Goal: Task Accomplishment & Management: Manage account settings

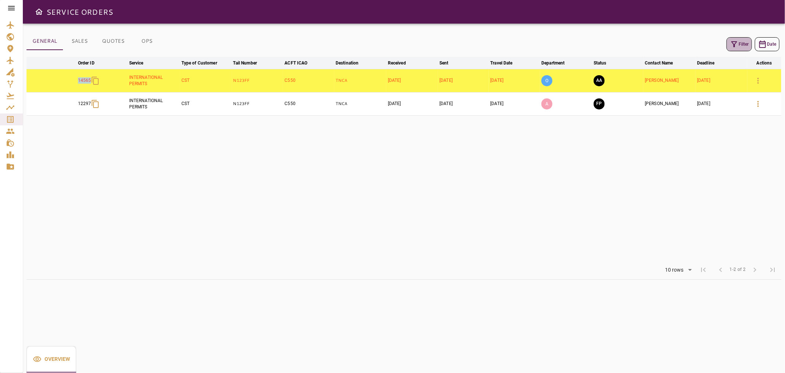
click at [734, 49] on button "Filter" at bounding box center [739, 44] width 25 height 14
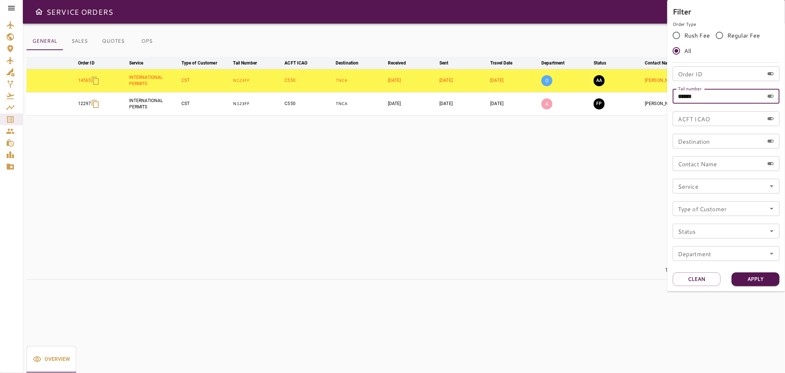
drag, startPoint x: 708, startPoint y: 98, endPoint x: 581, endPoint y: 108, distance: 127.0
click at [581, 108] on div "Filter Order Type Rush Fee Regular Fee All Order ID Order ID Tail number ******…" at bounding box center [392, 186] width 785 height 373
type input "******"
click at [750, 285] on div "Filter Order Type Rush Fee Regular Fee All Order ID Order ID Tail number ******…" at bounding box center [726, 145] width 118 height 291
click at [750, 284] on button "Apply" at bounding box center [756, 279] width 48 height 14
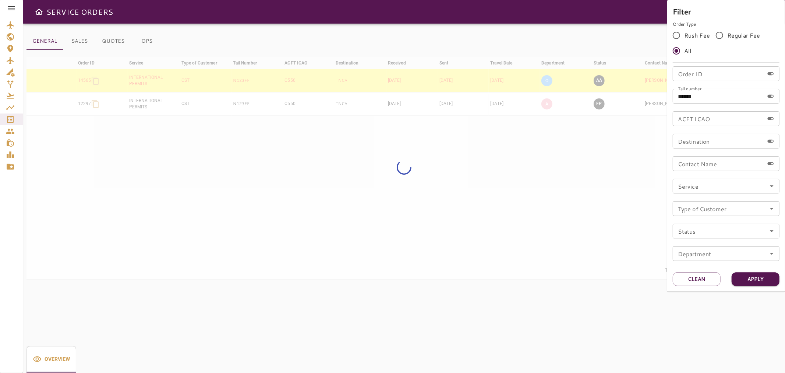
click at [540, 185] on div at bounding box center [392, 186] width 785 height 373
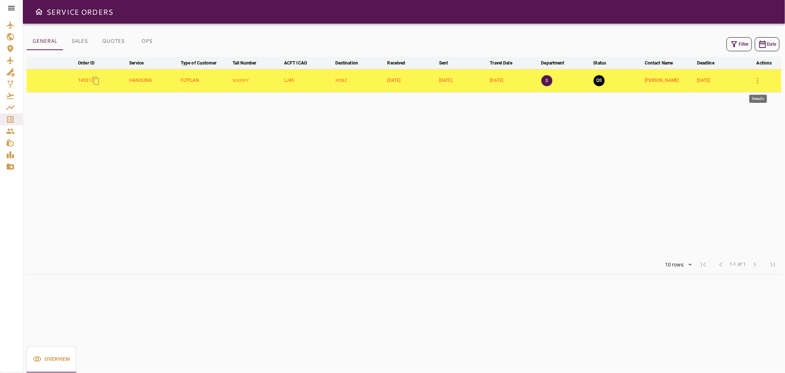
click at [757, 80] on icon "button" at bounding box center [758, 80] width 9 height 9
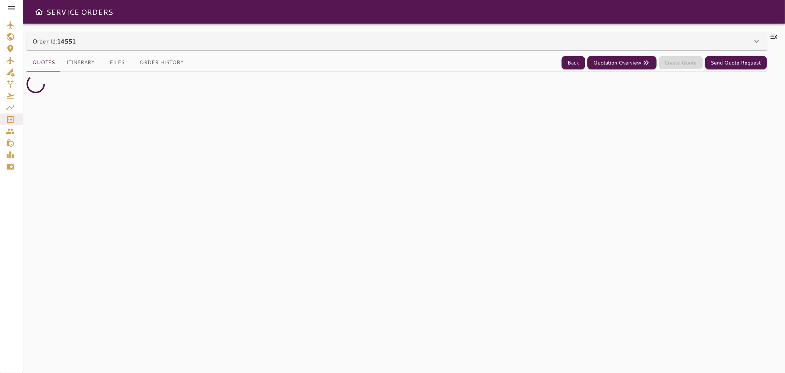
click at [773, 33] on icon at bounding box center [774, 36] width 9 height 9
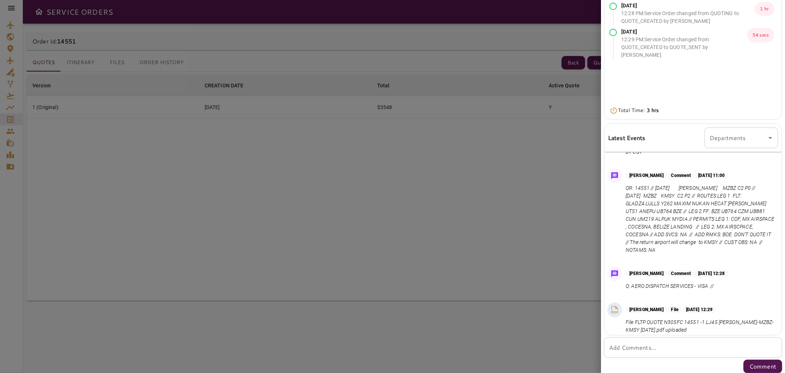
scroll to position [96, 0]
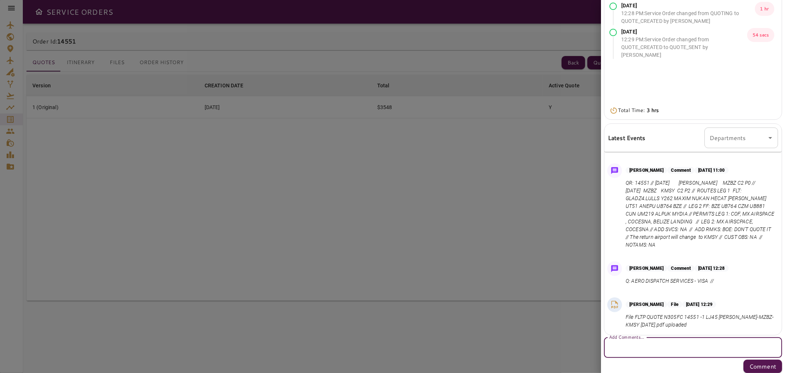
click at [694, 346] on textarea "Add Comments..." at bounding box center [693, 347] width 168 height 8
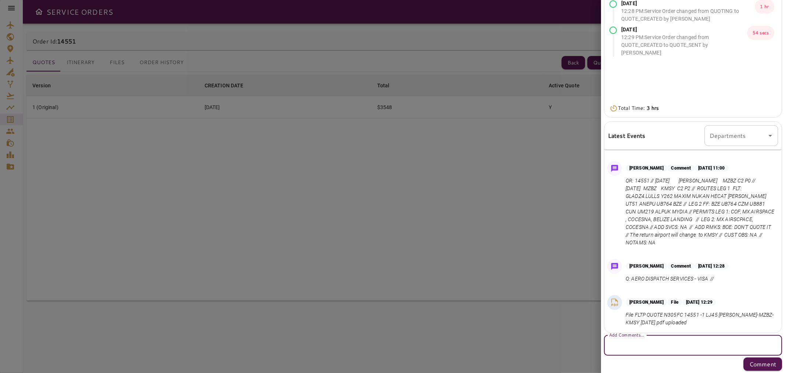
scroll to position [99, 0]
click at [682, 348] on textarea "Add Comments..." at bounding box center [693, 344] width 168 height 8
type textarea "*"
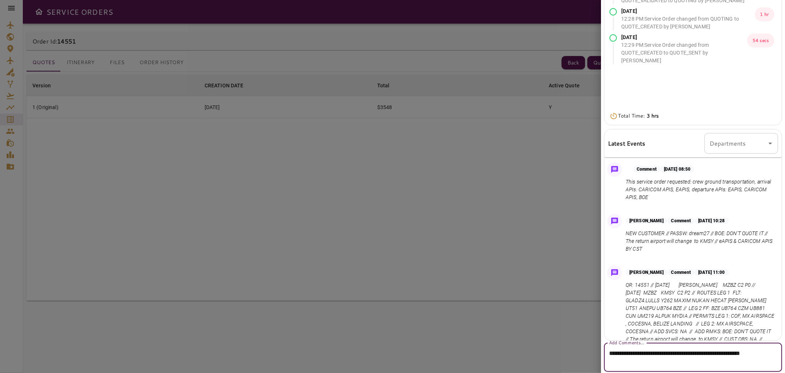
scroll to position [90, 0]
drag, startPoint x: 671, startPoint y: 232, endPoint x: 711, endPoint y: 231, distance: 39.4
click at [711, 231] on p "NEW CUSTOMER // PASSW: dream27 // BOE: DON'T QUOTE IT // The return airport wil…" at bounding box center [700, 241] width 149 height 23
copy p "PASSW: dream27"
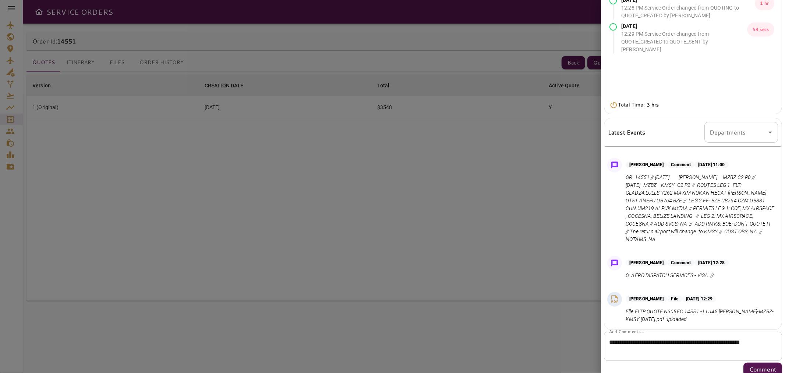
scroll to position [102, 0]
click at [676, 355] on div "**********" at bounding box center [693, 345] width 178 height 29
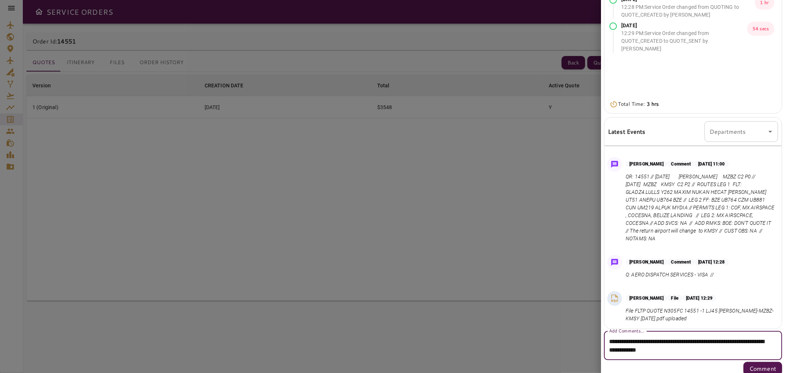
paste textarea "**********"
click at [727, 348] on textarea "**********" at bounding box center [690, 349] width 162 height 25
paste textarea "********"
click at [728, 360] on textarea "**********" at bounding box center [690, 349] width 162 height 25
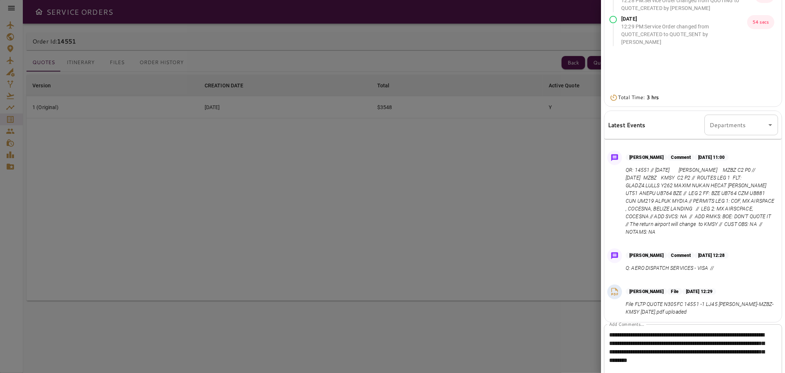
scroll to position [133, 0]
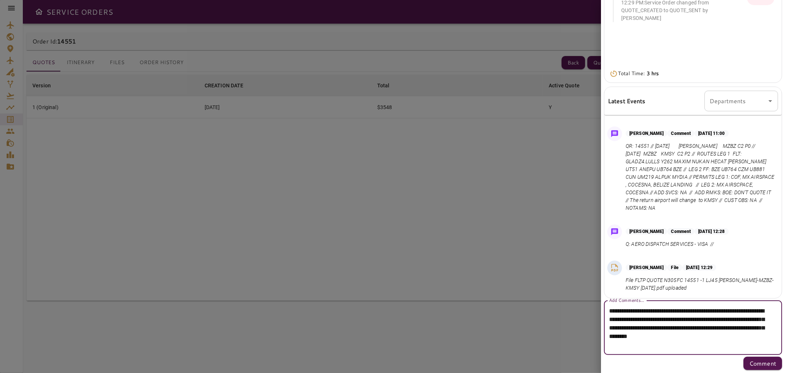
click at [700, 341] on textarea "**********" at bounding box center [690, 327] width 162 height 42
drag, startPoint x: 705, startPoint y: 343, endPoint x: 737, endPoint y: 325, distance: 37.4
click at [737, 325] on textarea "**********" at bounding box center [690, 327] width 162 height 42
paste textarea "**********"
type textarea "**********"
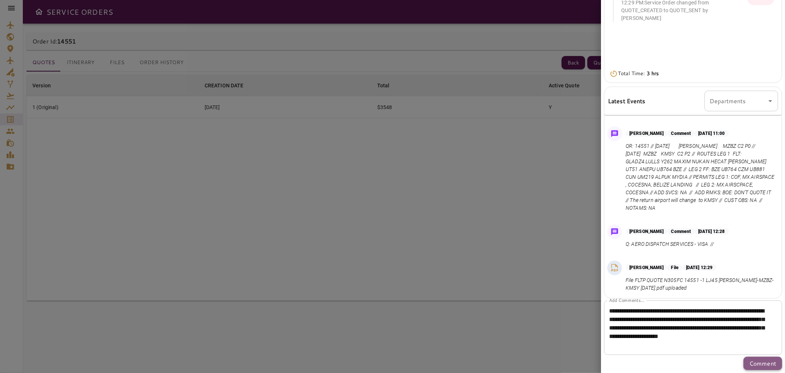
click at [750, 363] on p "Comment" at bounding box center [763, 363] width 27 height 9
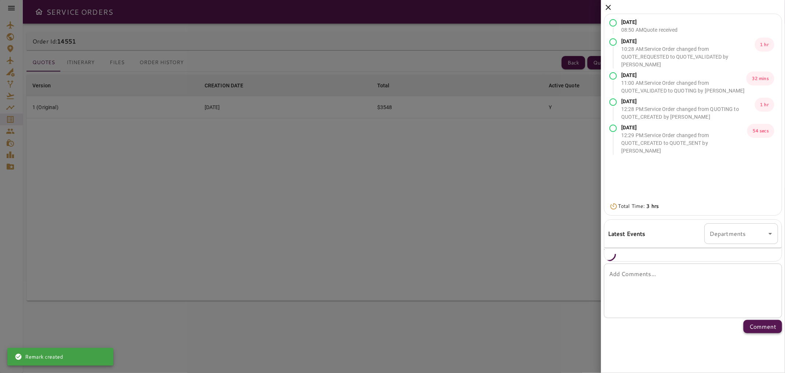
scroll to position [0, 0]
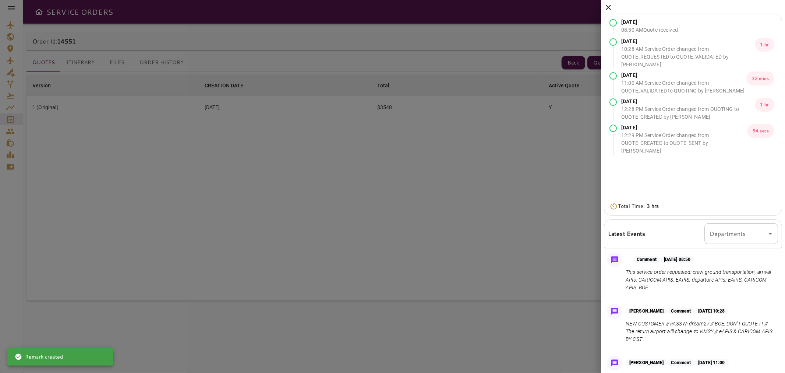
click at [606, 6] on icon at bounding box center [608, 7] width 9 height 9
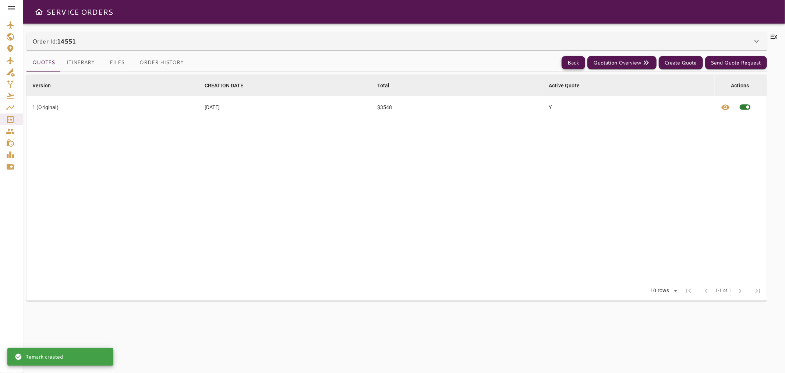
click at [573, 61] on button "Back" at bounding box center [574, 63] width 24 height 14
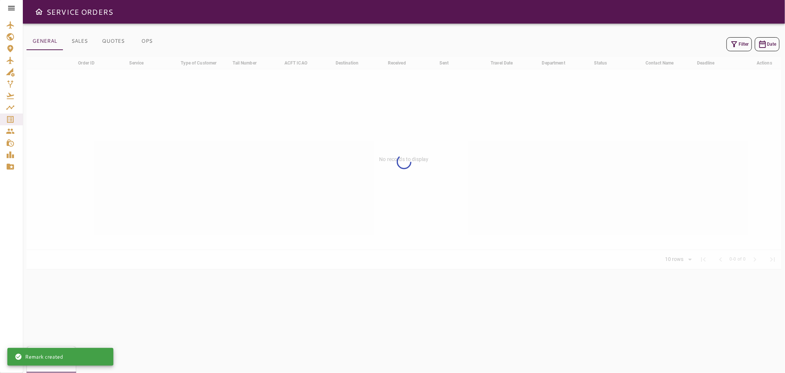
click at [737, 40] on icon "button" at bounding box center [734, 44] width 9 height 9
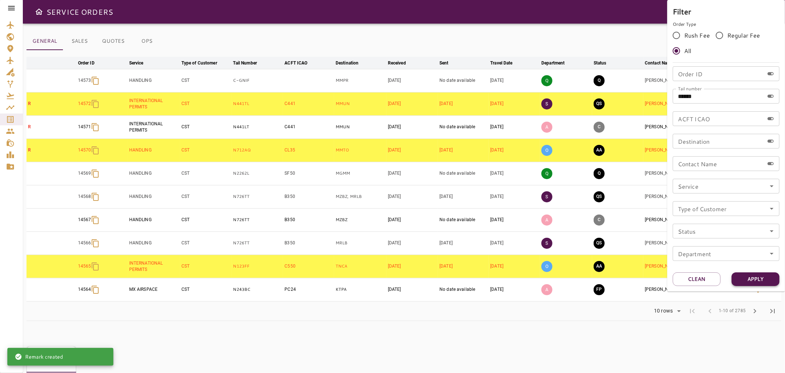
click at [740, 280] on button "Apply" at bounding box center [756, 279] width 48 height 14
click at [750, 275] on button "Apply" at bounding box center [756, 279] width 48 height 14
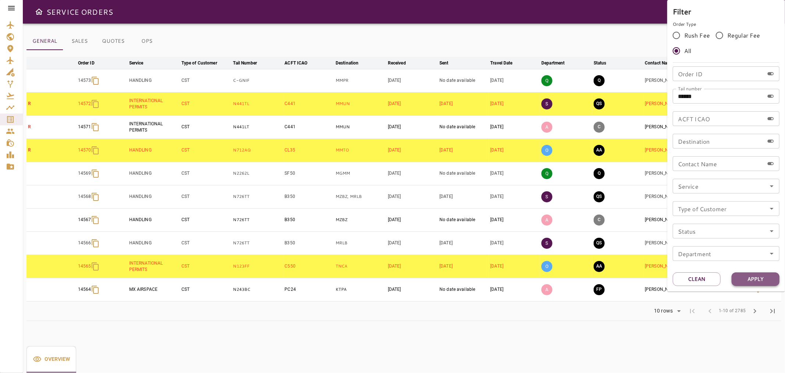
click at [755, 277] on button "Apply" at bounding box center [756, 279] width 48 height 14
click at [631, 44] on div at bounding box center [392, 186] width 785 height 373
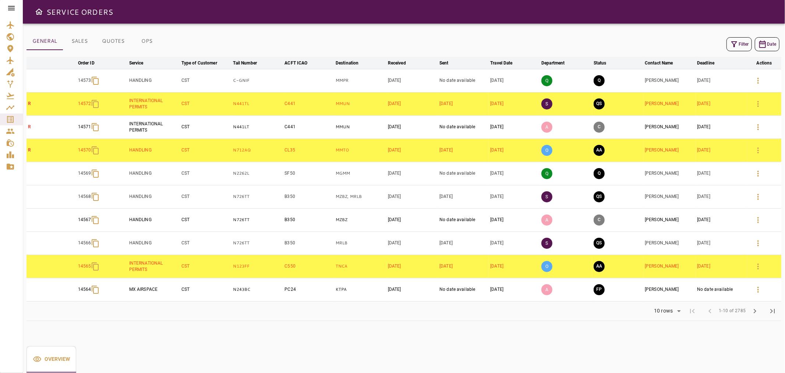
click at [744, 39] on button "Filter" at bounding box center [739, 44] width 25 height 14
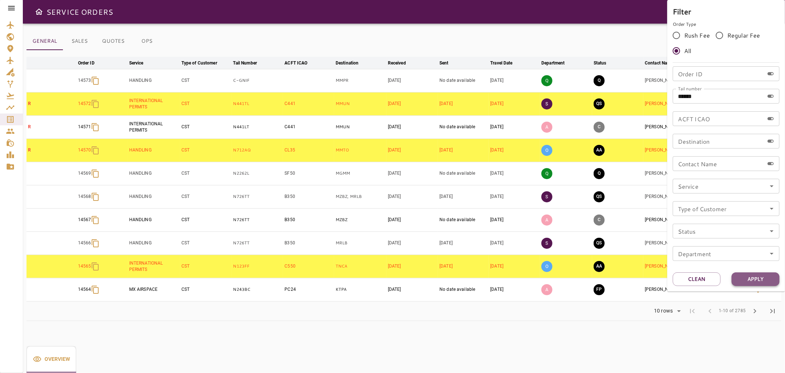
click at [755, 279] on button "Apply" at bounding box center [756, 279] width 48 height 14
drag, startPoint x: 713, startPoint y: 93, endPoint x: 669, endPoint y: 96, distance: 44.3
click at [669, 96] on div "Filter Order Type Rush Fee Regular Fee All Order ID Order ID Tail number ******…" at bounding box center [726, 145] width 118 height 291
drag, startPoint x: 713, startPoint y: 278, endPoint x: 718, endPoint y: 215, distance: 63.2
click at [713, 278] on button "Clean" at bounding box center [697, 279] width 48 height 14
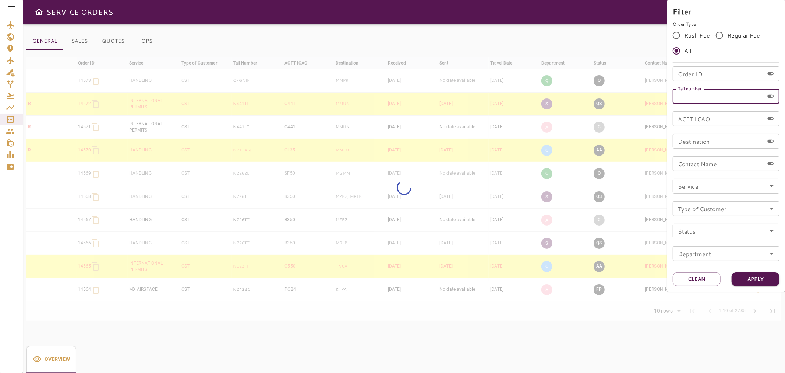
click at [710, 92] on input "Tail number" at bounding box center [718, 96] width 91 height 15
paste input "******"
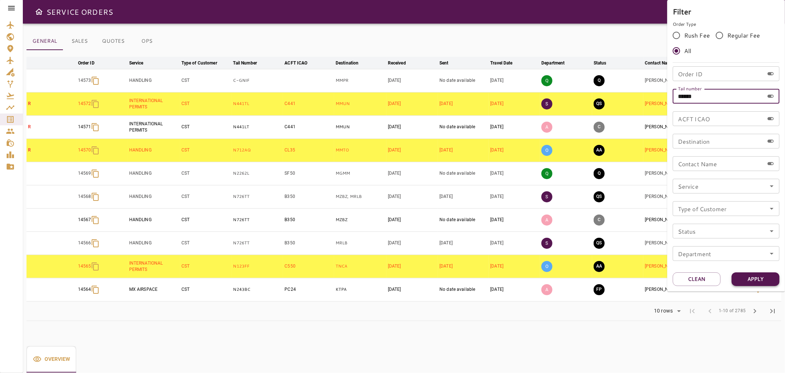
type input "******"
click at [757, 281] on button "Apply" at bounding box center [756, 279] width 48 height 14
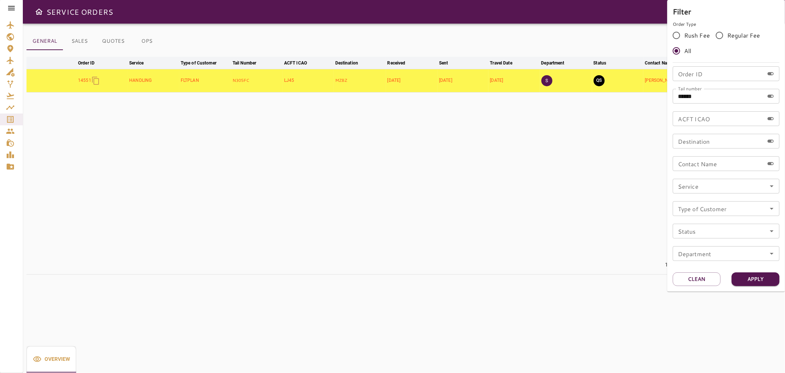
click at [639, 32] on div at bounding box center [392, 186] width 785 height 373
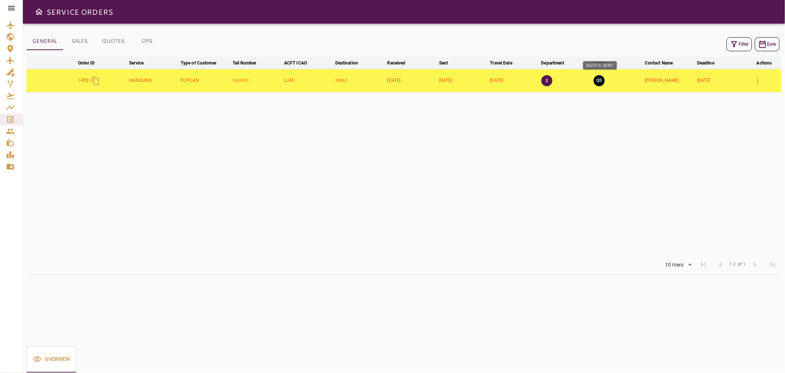
click at [605, 79] on button "QS" at bounding box center [599, 80] width 11 height 11
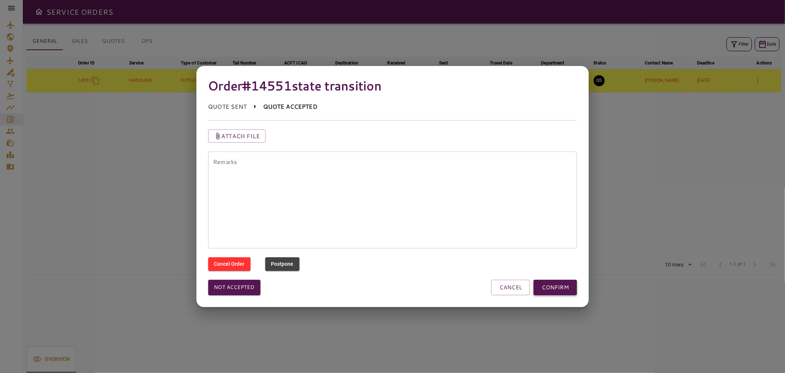
click at [554, 293] on button "CONFIRM" at bounding box center [555, 286] width 43 height 15
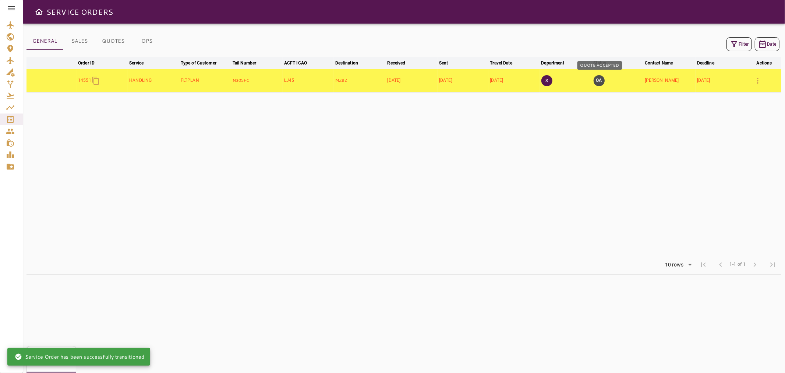
click at [598, 80] on button "QA" at bounding box center [599, 80] width 11 height 11
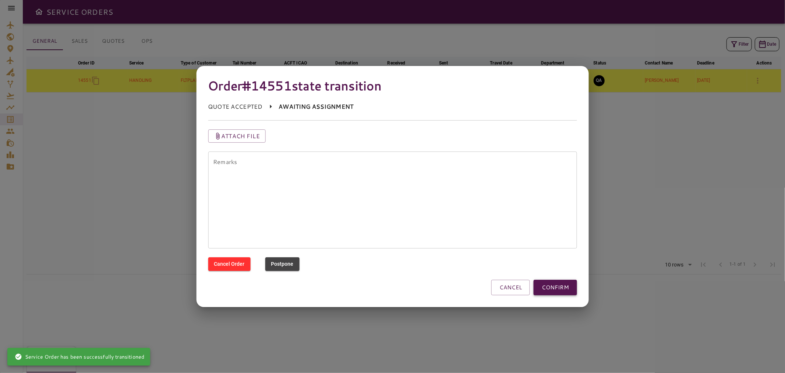
click at [549, 291] on button "CONFIRM" at bounding box center [555, 286] width 43 height 15
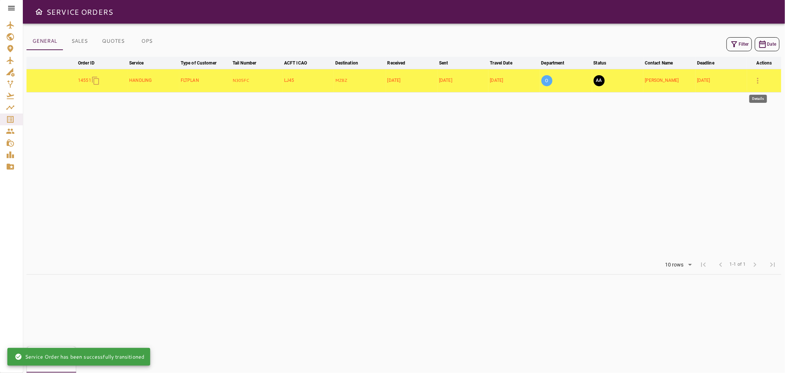
click at [764, 83] on button "button" at bounding box center [758, 81] width 18 height 18
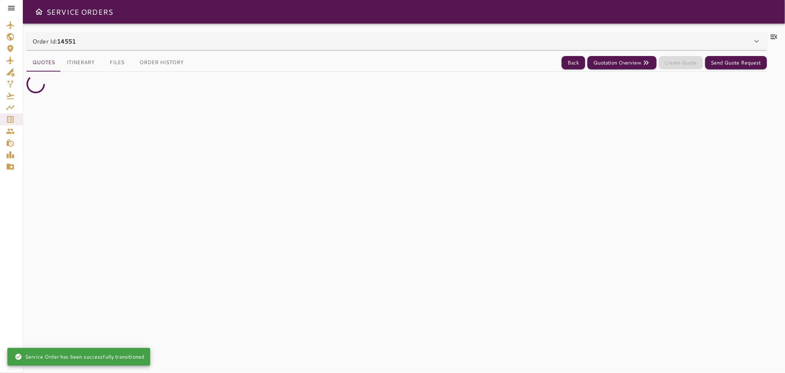
click at [776, 34] on icon at bounding box center [774, 36] width 9 height 9
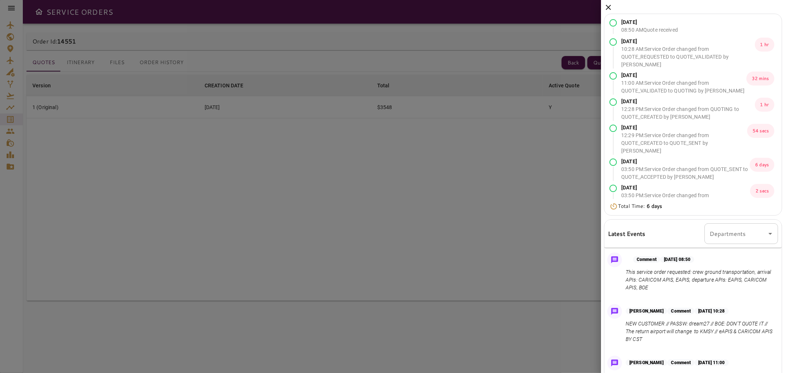
click at [605, 5] on icon at bounding box center [608, 7] width 9 height 9
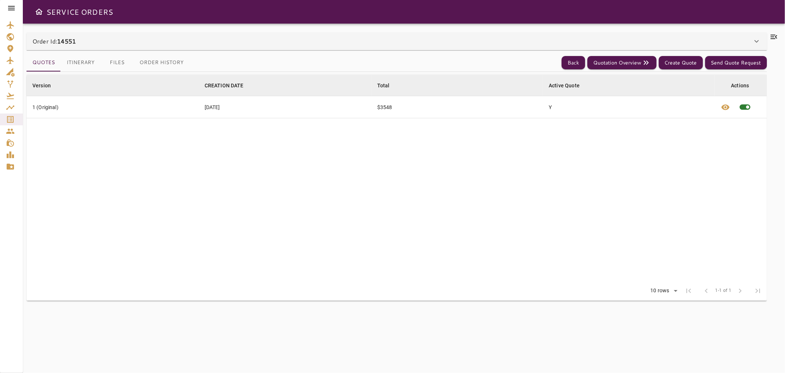
click at [111, 64] on button "Files" at bounding box center [117, 63] width 33 height 18
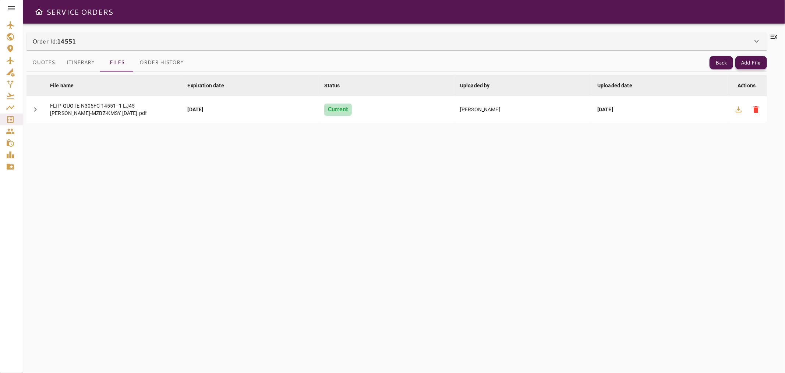
click at [762, 59] on button "Add File" at bounding box center [752, 63] width 32 height 14
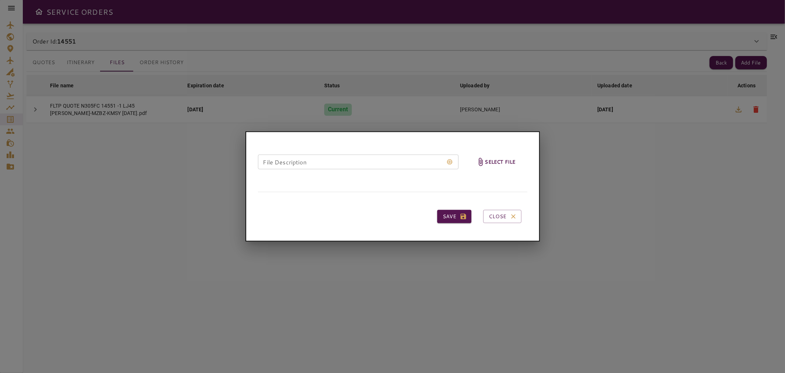
click at [510, 158] on h6 "Select file" at bounding box center [500, 162] width 31 height 8
click at [0, 0] on input "Select file" at bounding box center [0, 0] width 0 height 0
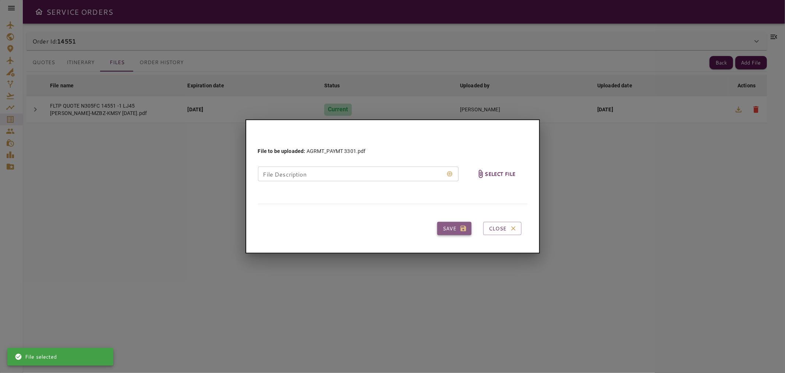
click at [452, 226] on button "Save" at bounding box center [454, 229] width 34 height 14
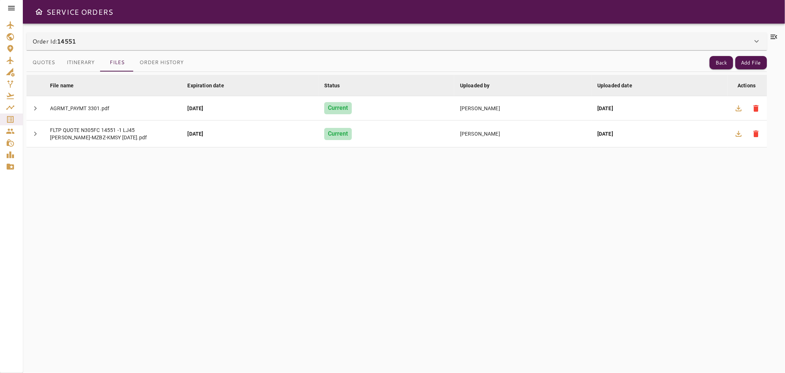
click at [775, 38] on icon at bounding box center [774, 37] width 7 height 4
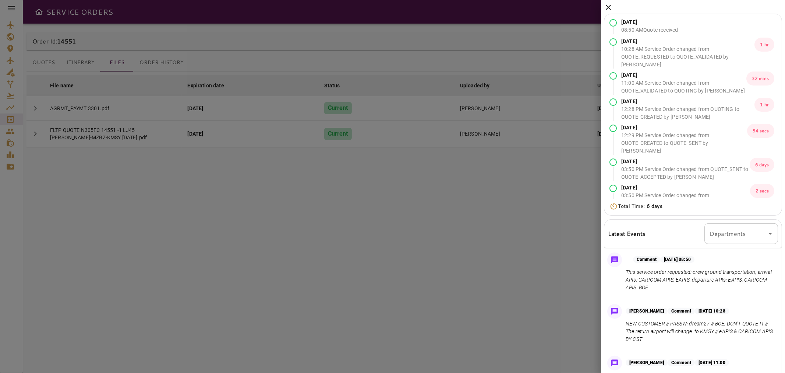
click at [606, 8] on icon at bounding box center [608, 7] width 9 height 9
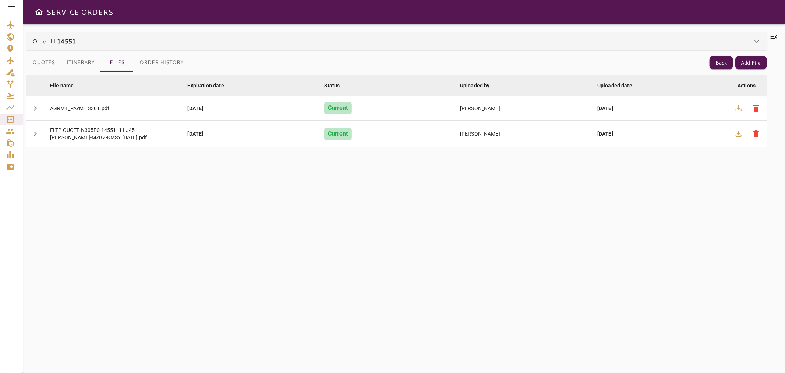
click at [779, 37] on div at bounding box center [774, 197] width 14 height 331
click at [777, 38] on icon at bounding box center [774, 37] width 7 height 4
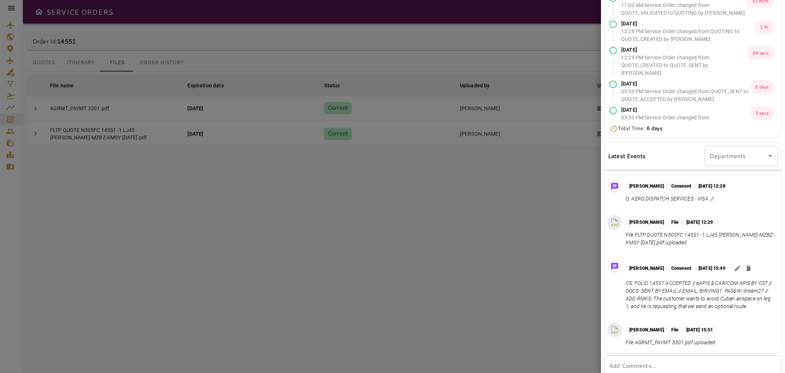
scroll to position [99, 0]
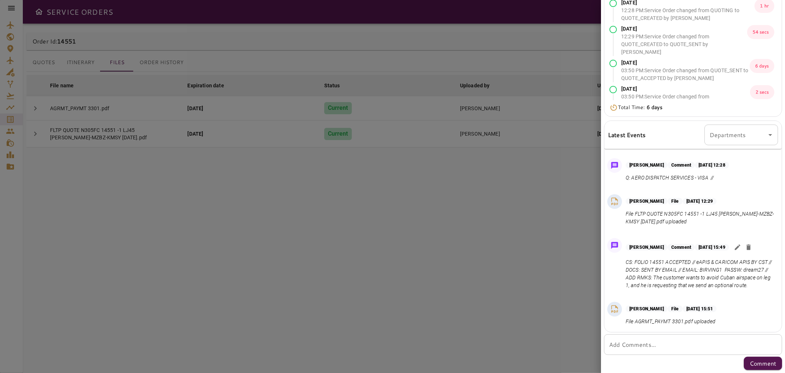
click at [741, 243] on icon "button" at bounding box center [737, 246] width 7 height 7
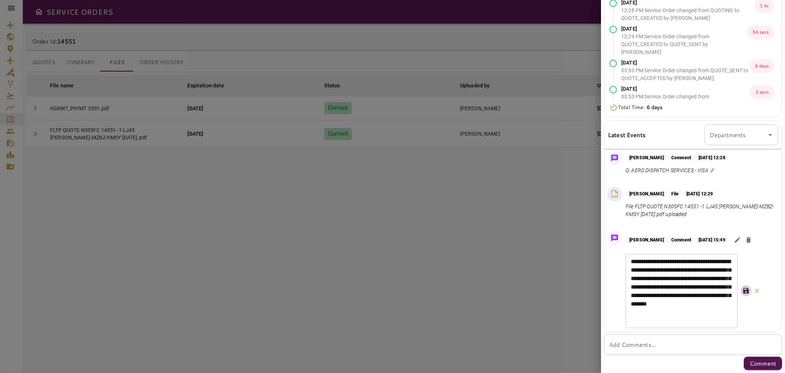
click at [744, 292] on icon "button" at bounding box center [746, 291] width 6 height 6
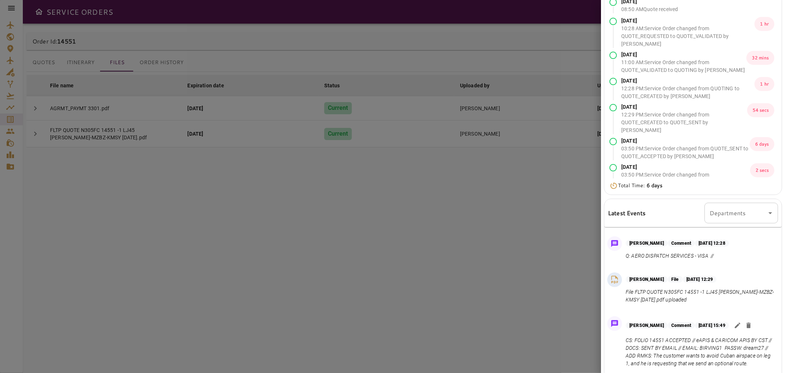
scroll to position [0, 0]
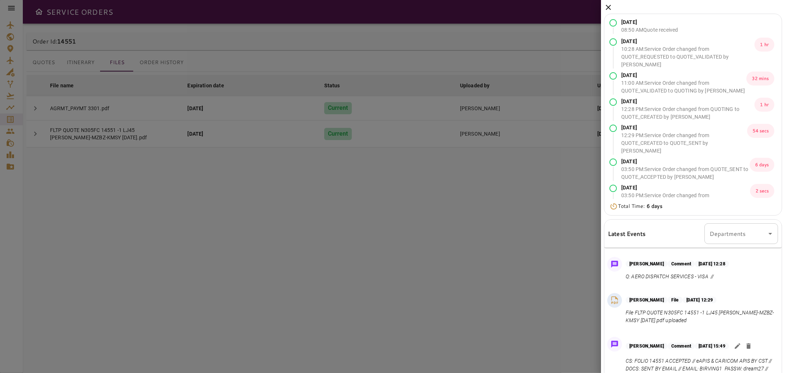
click at [606, 8] on icon at bounding box center [608, 7] width 9 height 9
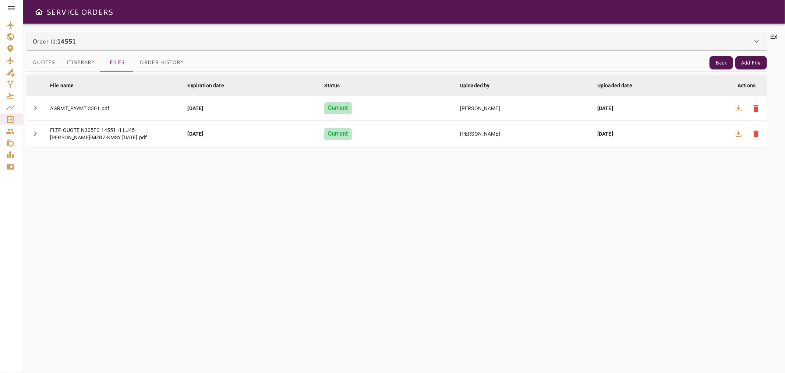
click at [712, 69] on div "Back Add File" at bounding box center [738, 63] width 57 height 14
click at [713, 67] on button "Back" at bounding box center [722, 63] width 24 height 14
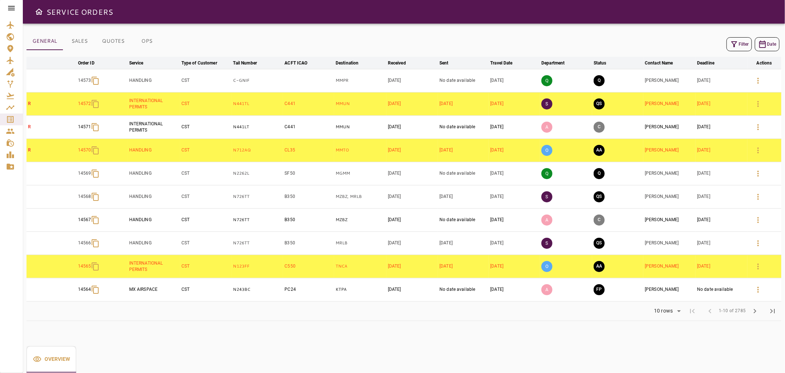
click at [731, 40] on icon "button" at bounding box center [734, 44] width 9 height 9
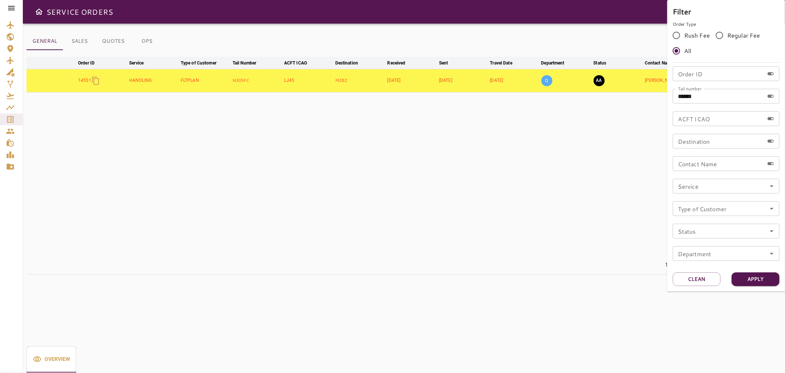
click at [650, 41] on div at bounding box center [392, 186] width 785 height 373
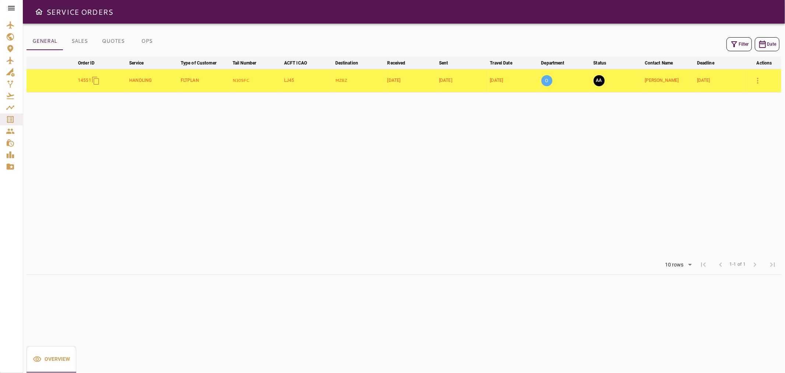
click at [11, 9] on icon at bounding box center [11, 8] width 9 height 9
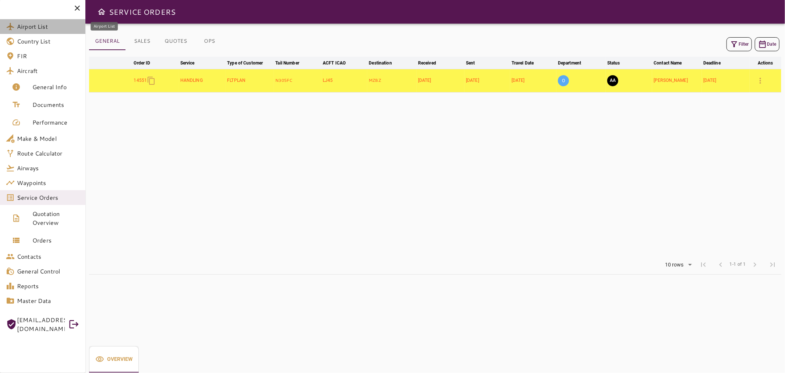
click at [46, 28] on span "Airport List" at bounding box center [48, 26] width 63 height 9
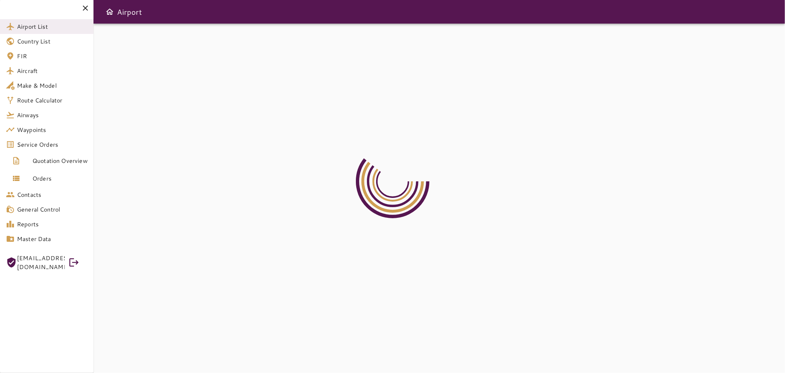
click at [61, 71] on span "Aircraft" at bounding box center [52, 70] width 71 height 9
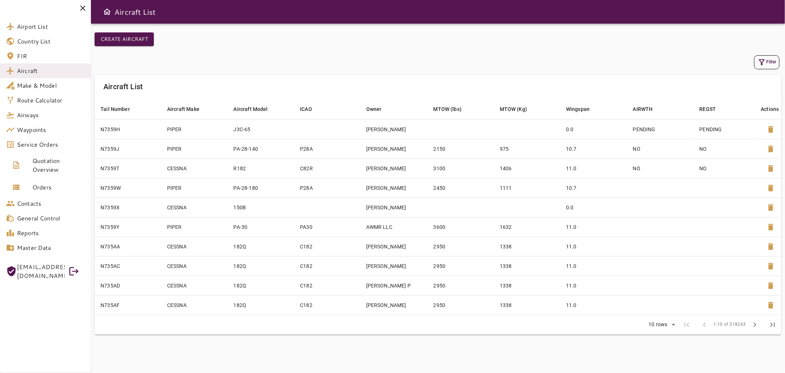
click at [768, 61] on button "Filter" at bounding box center [766, 62] width 25 height 14
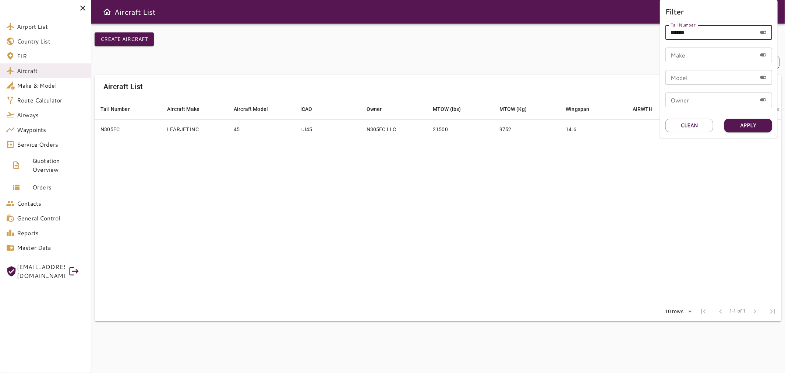
drag, startPoint x: 700, startPoint y: 37, endPoint x: 621, endPoint y: 39, distance: 78.8
click at [621, 39] on div "Filter Tail Number ****** Tail Number Make Make Model Model Owner Owner Apply C…" at bounding box center [392, 186] width 785 height 373
paste input "text"
type input "******"
click at [754, 124] on button "Apply" at bounding box center [749, 126] width 48 height 14
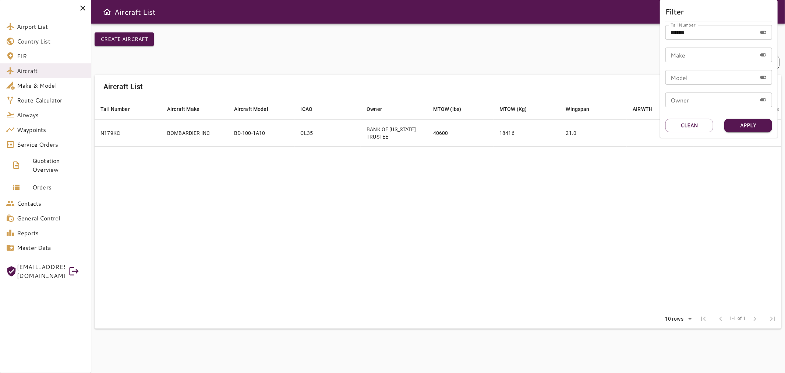
drag, startPoint x: 578, startPoint y: 193, endPoint x: 378, endPoint y: 173, distance: 200.8
click at [539, 194] on div at bounding box center [392, 186] width 785 height 373
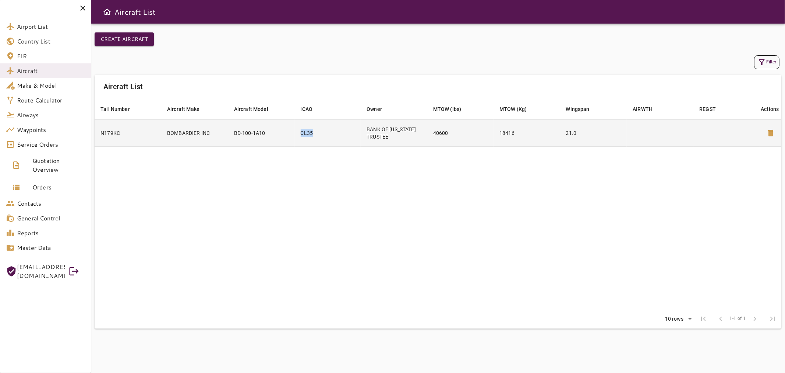
drag, startPoint x: 307, startPoint y: 131, endPoint x: 283, endPoint y: 130, distance: 24.0
click at [283, 130] on tr "N179KC BOMBARDIER INC BD-100-1A10 CL35 BANK OF [US_STATE] TRUSTEE 40600 18416 2…" at bounding box center [438, 132] width 687 height 27
